Goal: Task Accomplishment & Management: Use online tool/utility

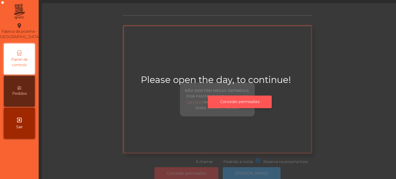
click at [246, 104] on button "Conceder permissões" at bounding box center [240, 102] width 64 height 13
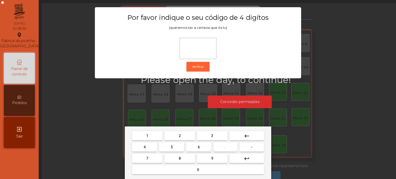
click at [149, 140] on button "1" at bounding box center [147, 135] width 30 height 9
click at [212, 136] on span "3" at bounding box center [212, 136] width 2 height 4
click at [173, 149] on span "5" at bounding box center [172, 147] width 2 height 4
click at [172, 169] on button "0" at bounding box center [198, 169] width 132 height 9
type input "****"
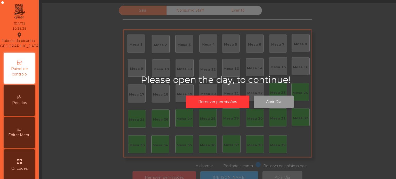
click at [278, 103] on button "Abrir Dia" at bounding box center [274, 102] width 40 height 13
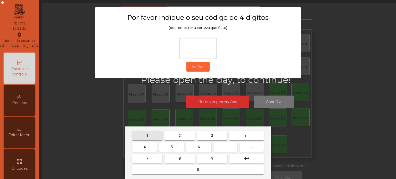
click at [152, 131] on button "1" at bounding box center [147, 135] width 30 height 9
click at [208, 134] on button "3" at bounding box center [212, 135] width 30 height 9
click at [172, 147] on span "5" at bounding box center [172, 147] width 2 height 4
click at [166, 172] on button "0" at bounding box center [198, 169] width 132 height 9
type input "****"
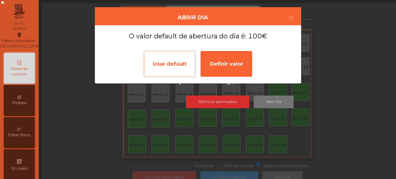
click at [168, 67] on div "Usar default" at bounding box center [170, 64] width 52 height 26
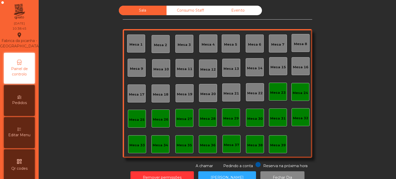
click at [353, 147] on div "Sala Consumo Staff Evento Mesa 1 [GEOGRAPHIC_DATA] 3 Mesa 4 Mesa 5 Mesa 6 [GEOG…" at bounding box center [218, 87] width 344 height 163
click at [239, 163] on div "Pedindo a conta" at bounding box center [234, 165] width 37 height 7
click at [231, 172] on button "[PERSON_NAME]" at bounding box center [227, 178] width 58 height 13
